Goal: Navigation & Orientation: Find specific page/section

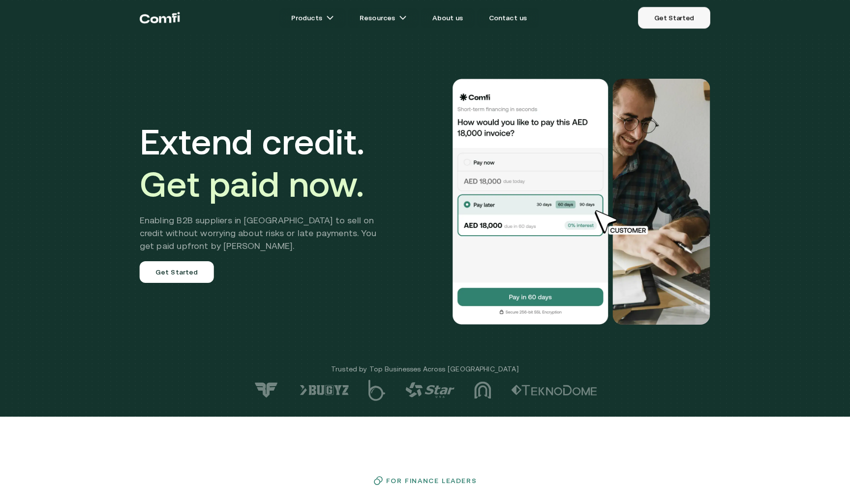
click at [685, 14] on link "Get Started" at bounding box center [674, 18] width 72 height 22
click at [657, 213] on img at bounding box center [623, 224] width 72 height 28
click at [471, 211] on img at bounding box center [530, 202] width 157 height 246
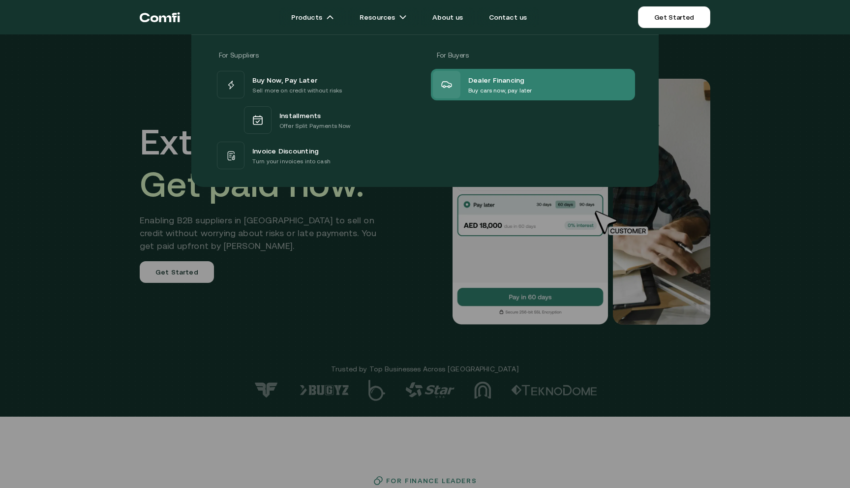
click at [467, 80] on div "Dealer Financing Buy cars now, pay later" at bounding box center [482, 85] width 99 height 28
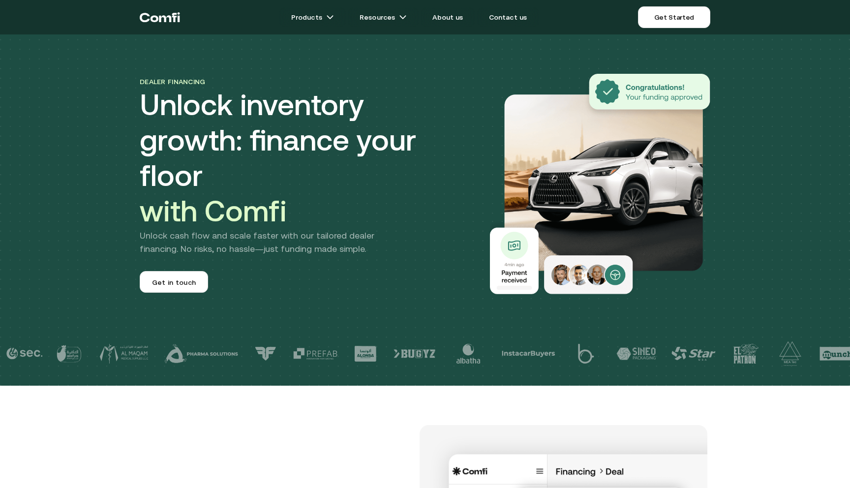
click at [157, 20] on icon "Return to the top of the Comfi home page" at bounding box center [155, 19] width 8 height 6
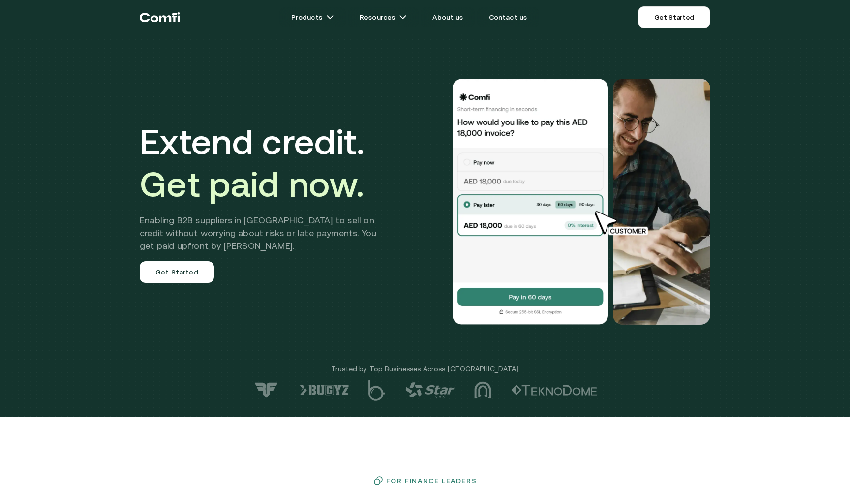
click at [161, 19] on icon "Return to the top of the Comfi home page" at bounding box center [165, 18] width 12 height 7
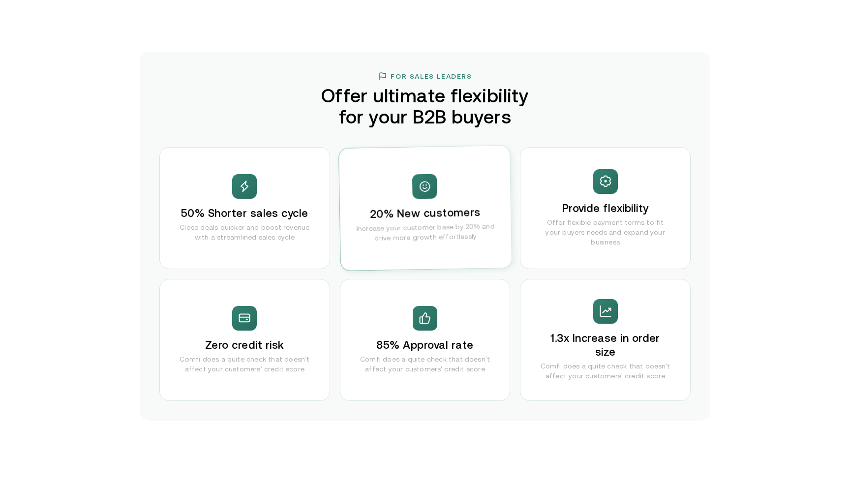
scroll to position [1866, 0]
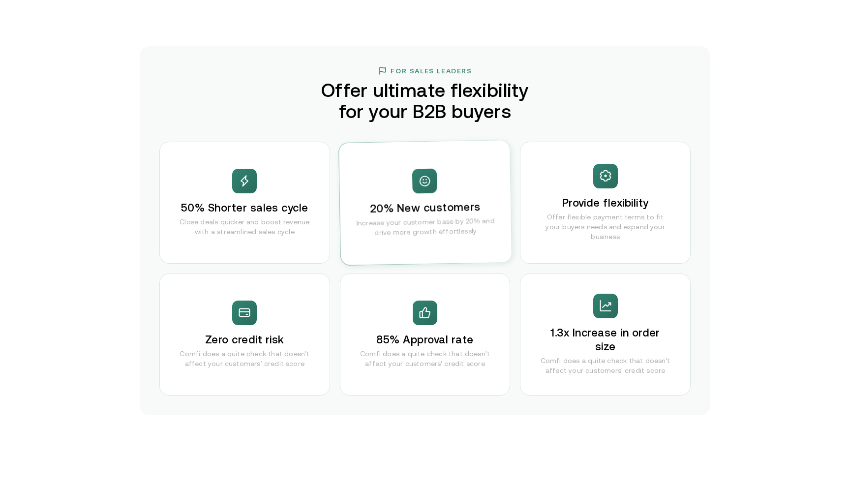
click at [220, 215] on h3 "50% Shorter sales cycle" at bounding box center [244, 208] width 127 height 14
click at [411, 206] on h3 "20% New customers" at bounding box center [424, 208] width 111 height 16
click at [617, 205] on h3 "Provide flexibility" at bounding box center [605, 203] width 87 height 14
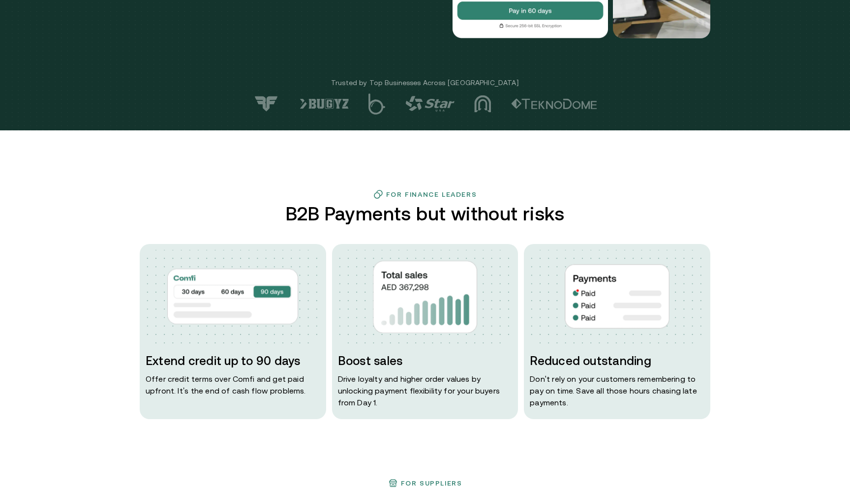
scroll to position [327, 0]
